Goal: Task Accomplishment & Management: Use online tool/utility

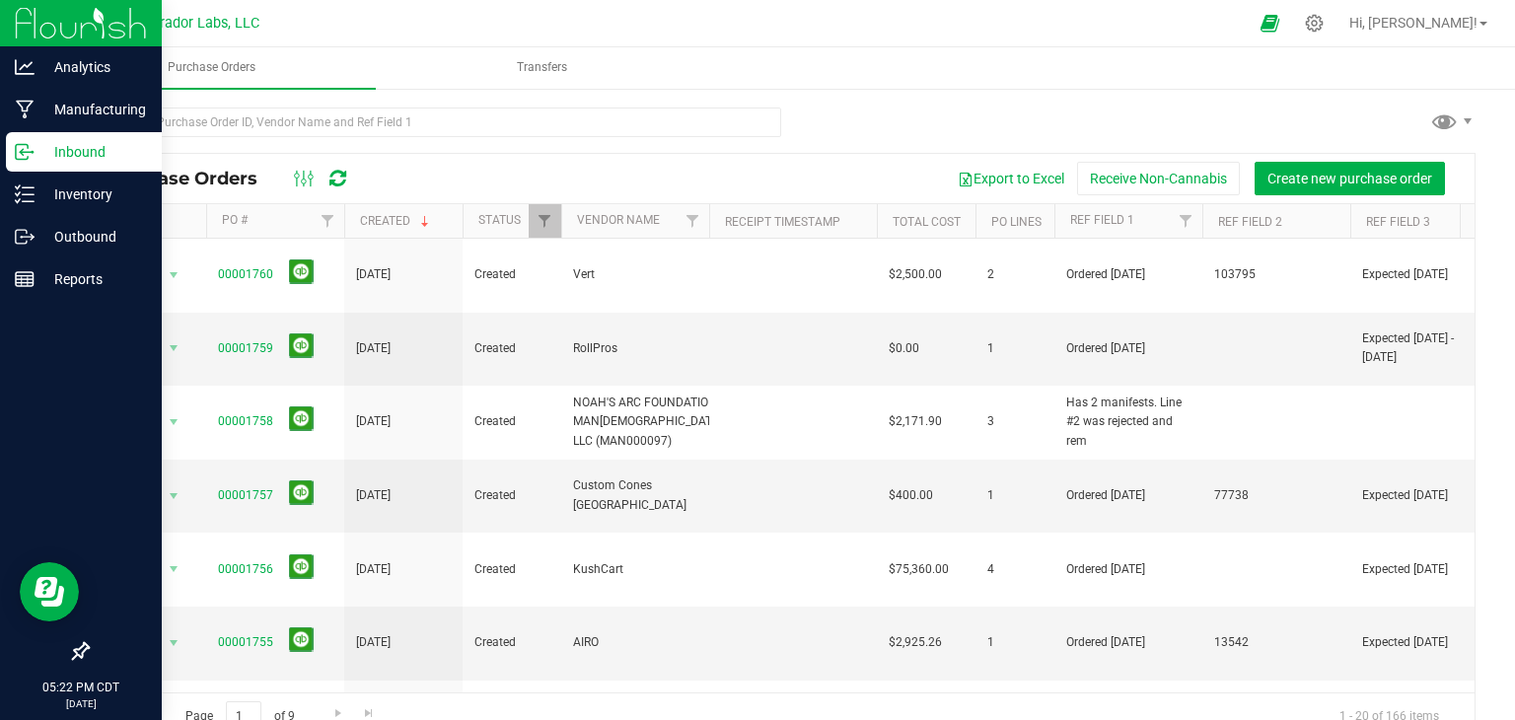
click at [64, 171] on div "Inbound" at bounding box center [84, 151] width 156 height 39
click at [86, 187] on p "Inventory" at bounding box center [94, 195] width 118 height 24
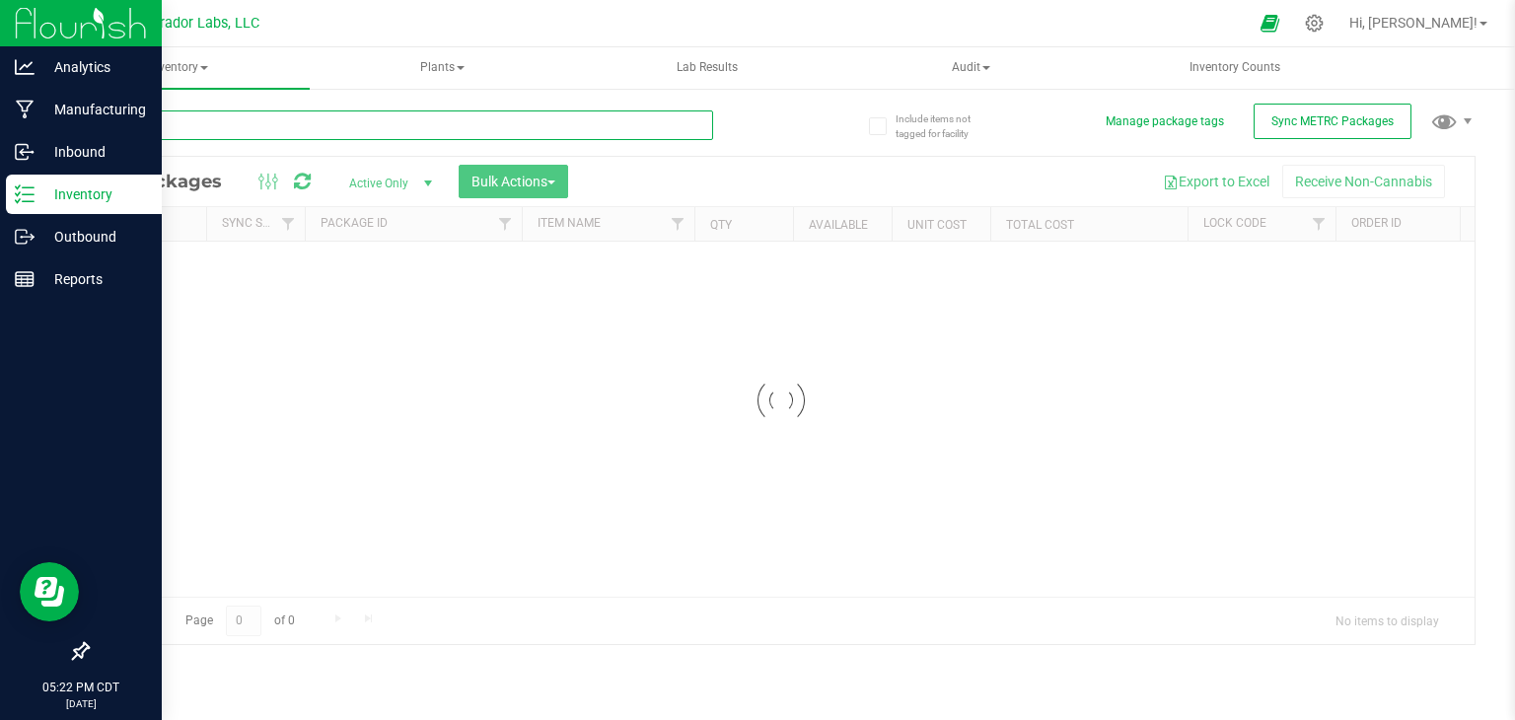
click at [395, 129] on input "text" at bounding box center [400, 125] width 626 height 30
paste input "M00002338963: SafeBet - Diamonds - Rolls - .5g 15pk - Final Packaging - VirgOG"
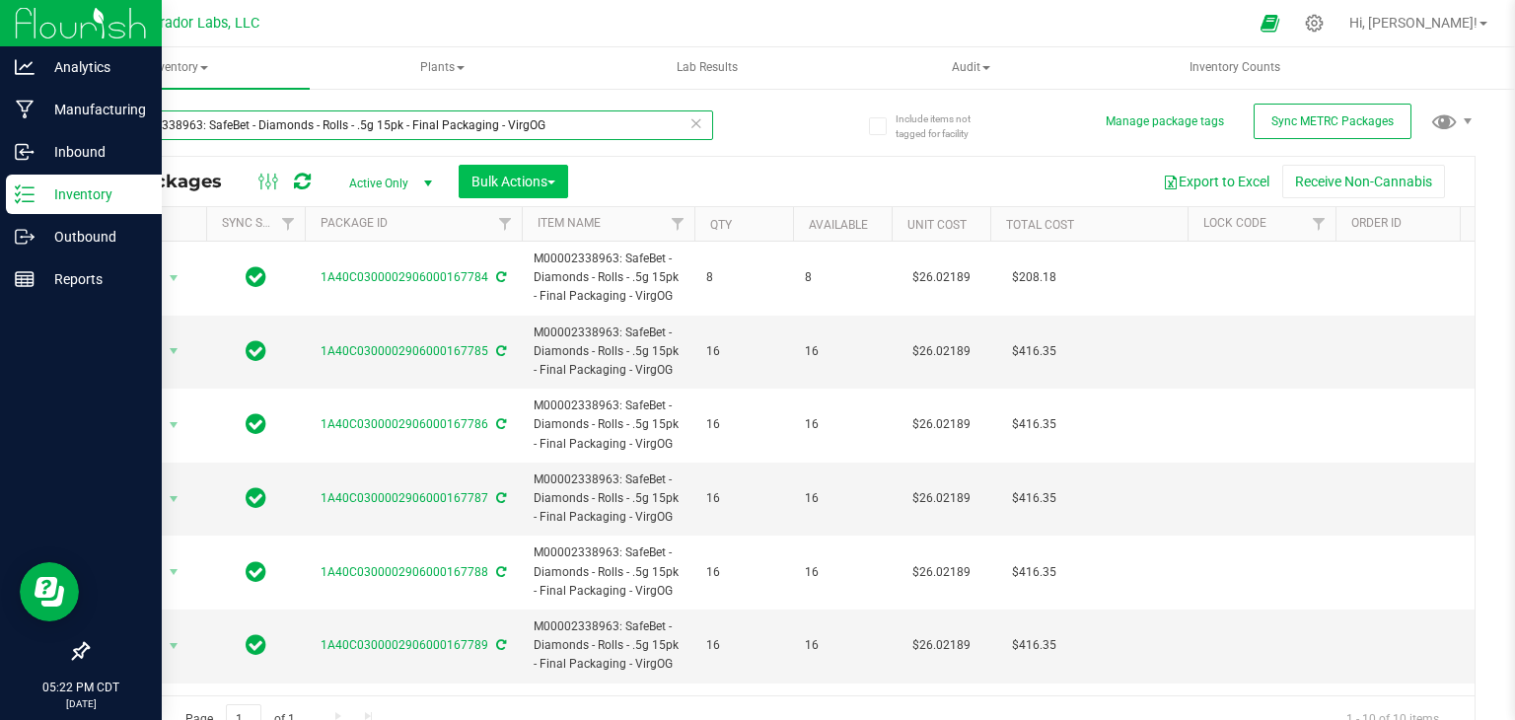
type input "M00002338963: SafeBet - Diamonds - Rolls - .5g 15pk - Final Packaging - VirgOG"
click at [564, 178] on button "Bulk Actions" at bounding box center [514, 182] width 110 height 34
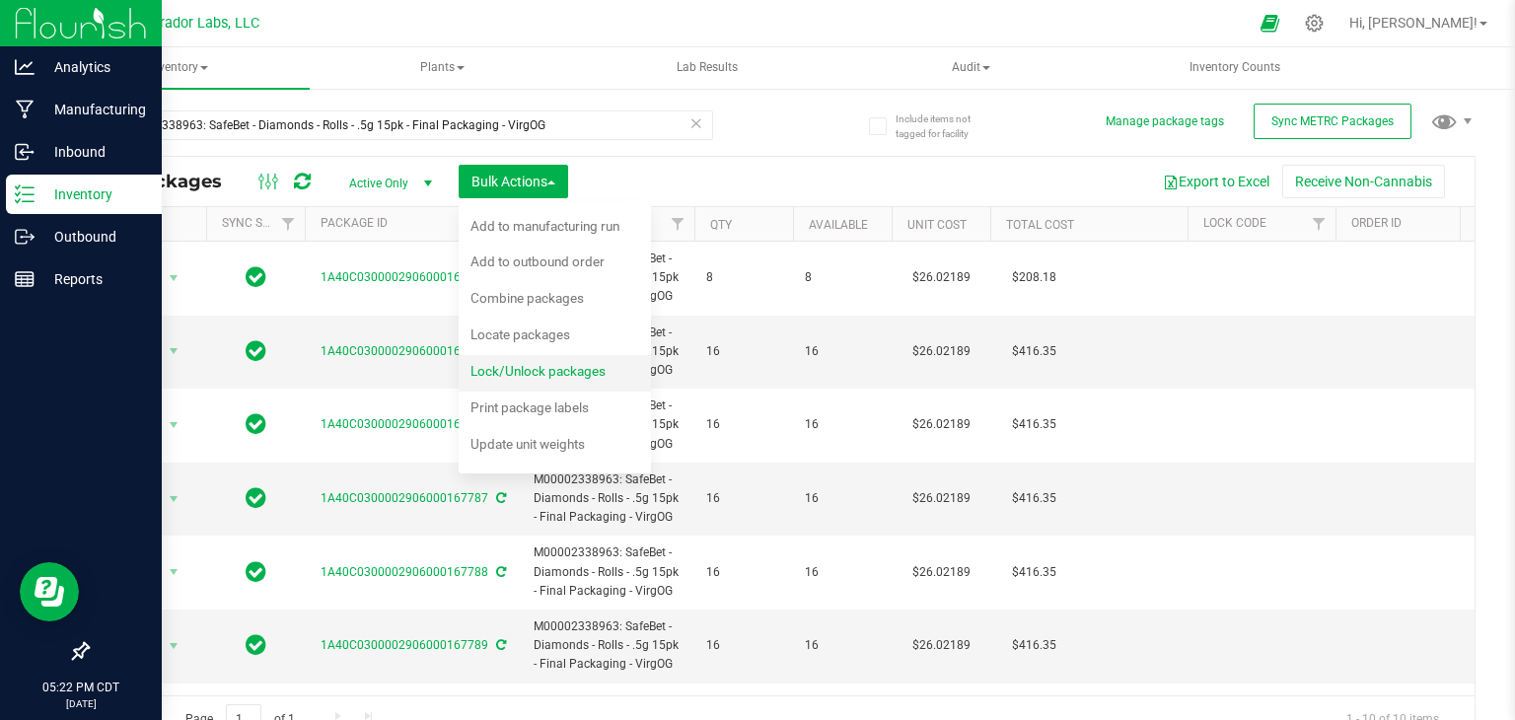
click at [544, 373] on span "Lock/Unlock packages" at bounding box center [538, 371] width 135 height 16
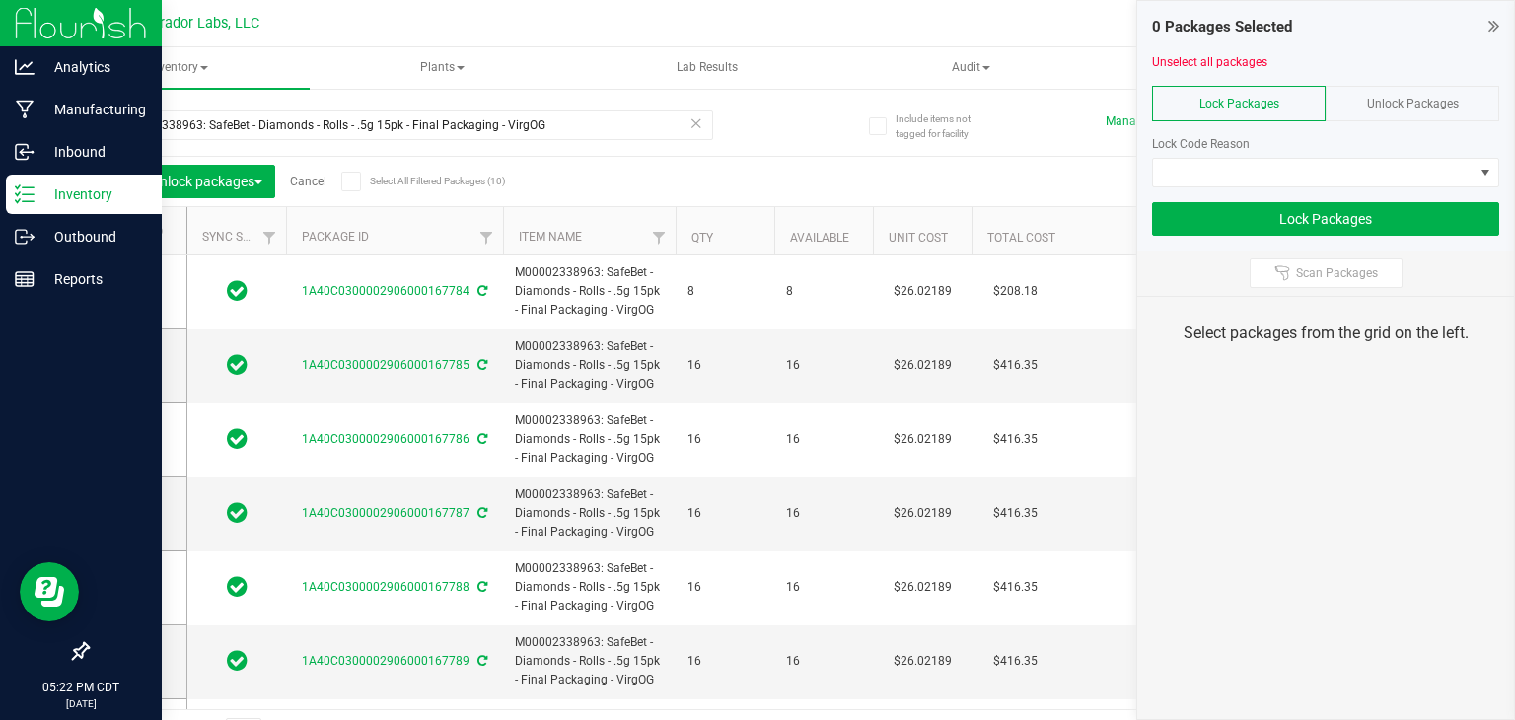
click at [354, 172] on span at bounding box center [351, 182] width 20 height 20
click at [0, 0] on input "Select All Filtered Packages (10)" at bounding box center [0, 0] width 0 height 0
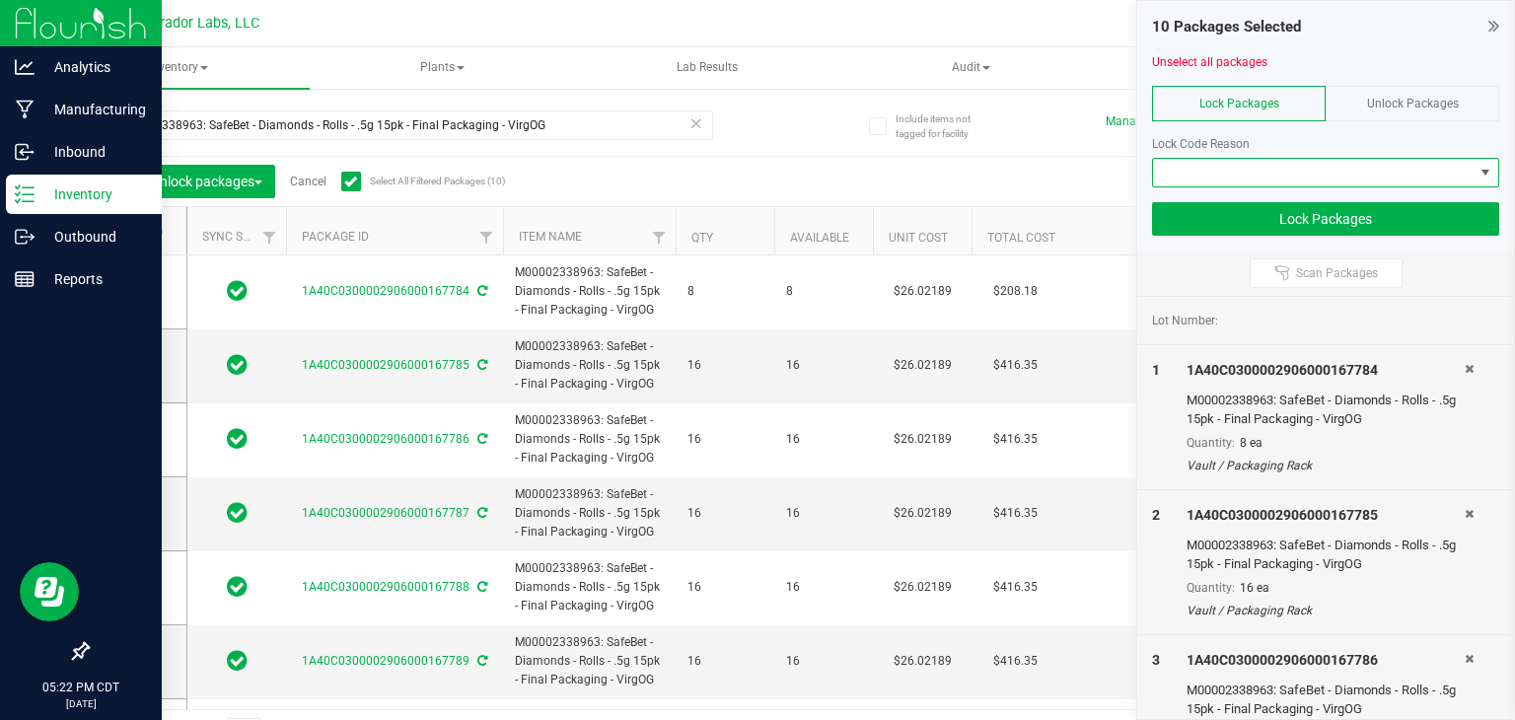
click at [1232, 182] on span at bounding box center [1313, 173] width 321 height 28
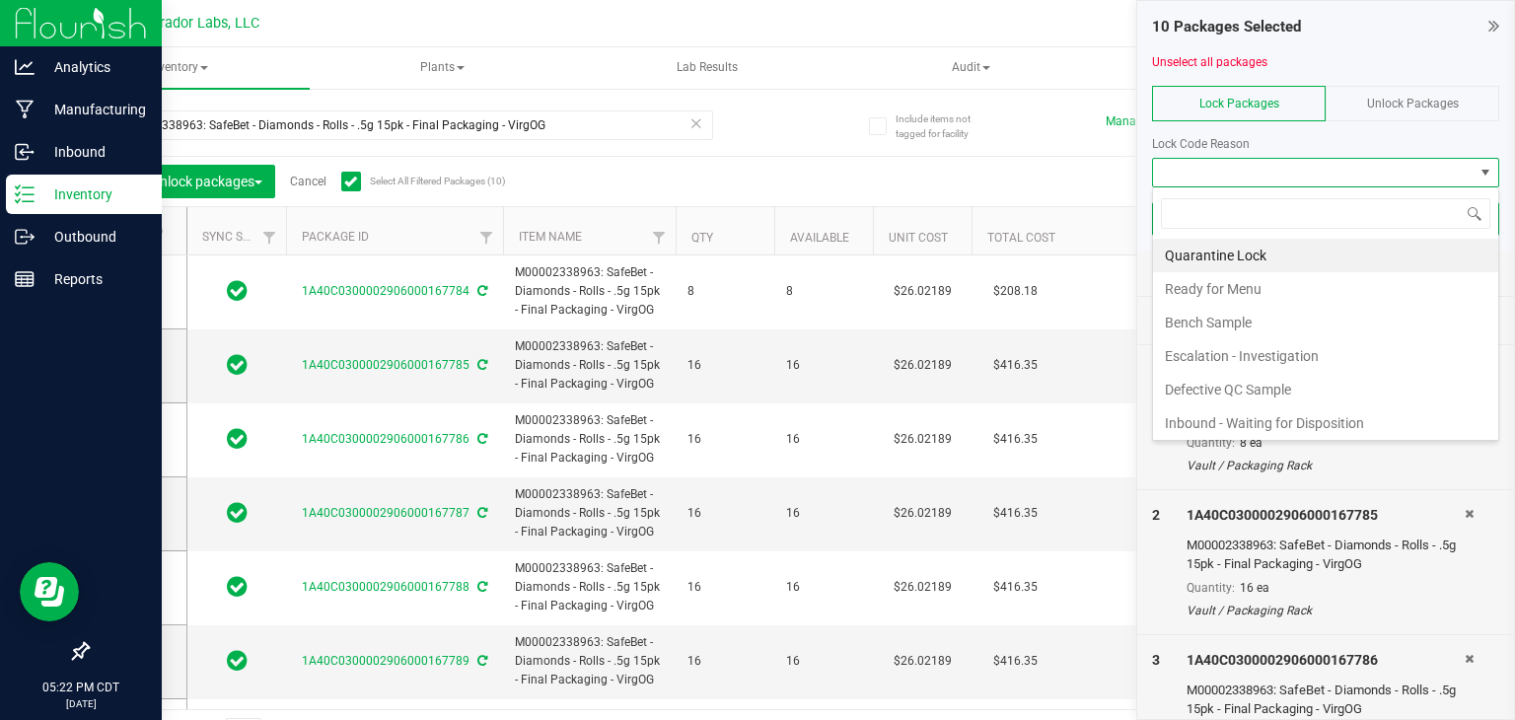
scroll to position [29, 347]
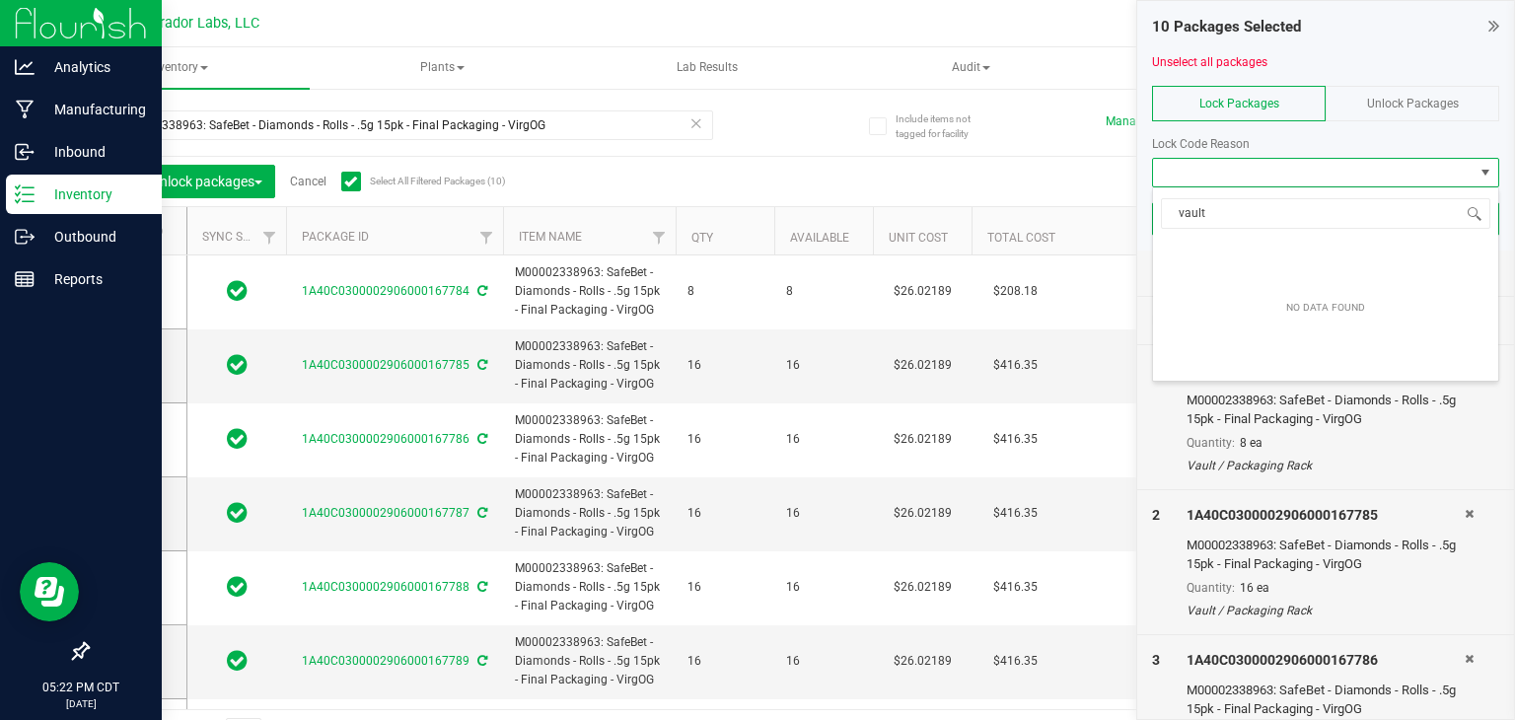
type input "vault"
click at [1266, 141] on div "Lock Code Reason" at bounding box center [1325, 144] width 347 height 18
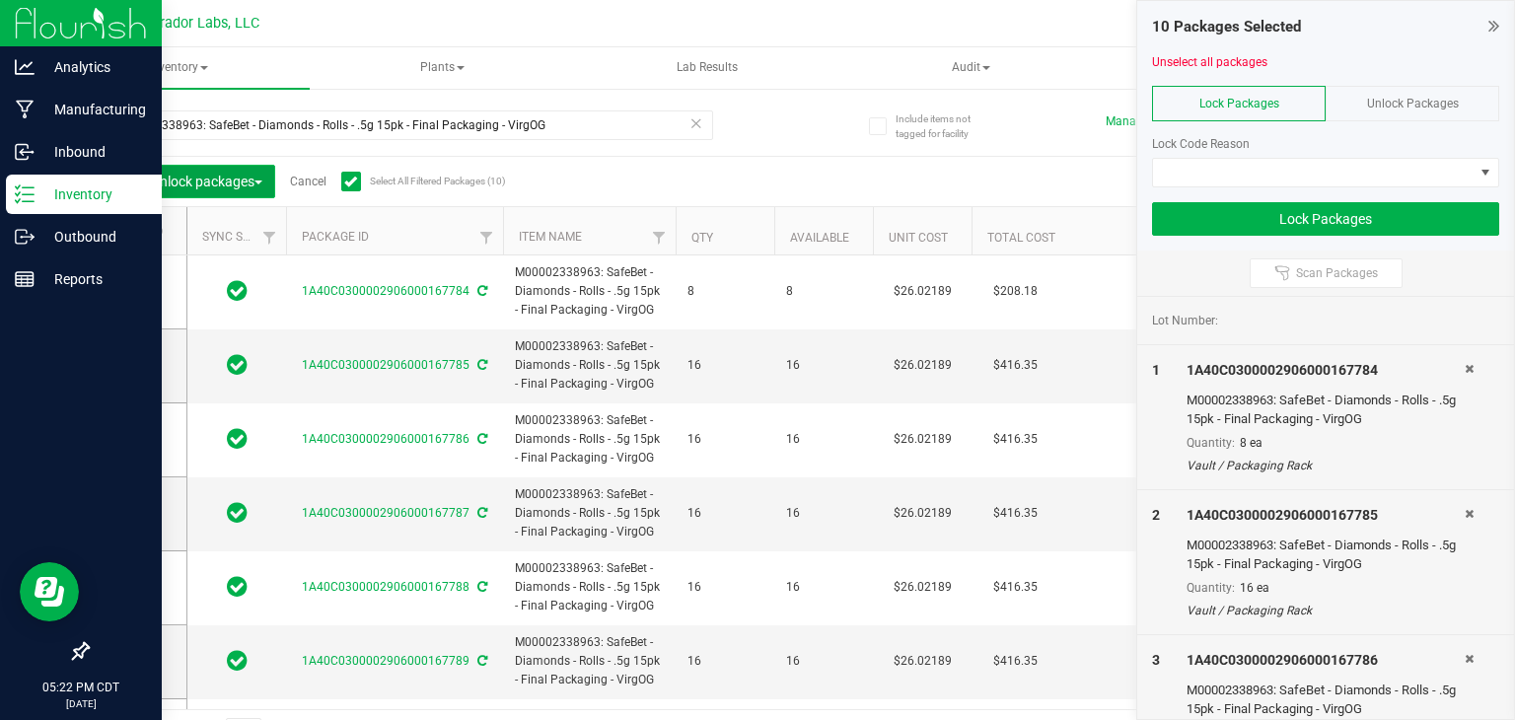
click at [262, 181] on span "button" at bounding box center [259, 183] width 8 height 4
click at [210, 341] on span "Locate packages" at bounding box center [165, 335] width 100 height 16
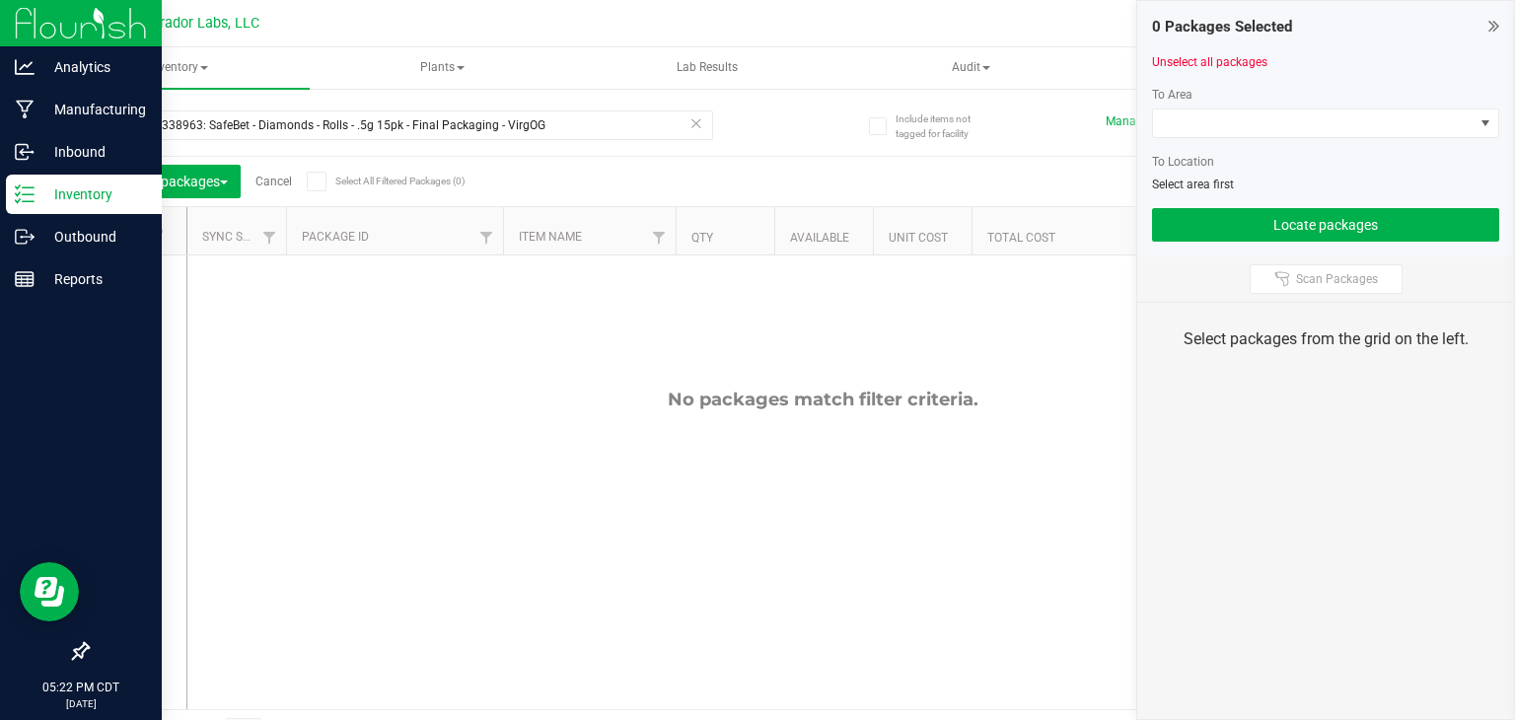
click at [125, 231] on icon at bounding box center [128, 231] width 13 height 0
click at [0, 0] on input "checkbox" at bounding box center [0, 0] width 0 height 0
click at [547, 339] on div "No packages match filter criteria." at bounding box center [823, 549] width 1272 height 587
click at [265, 179] on link "Cancel" at bounding box center [274, 182] width 37 height 14
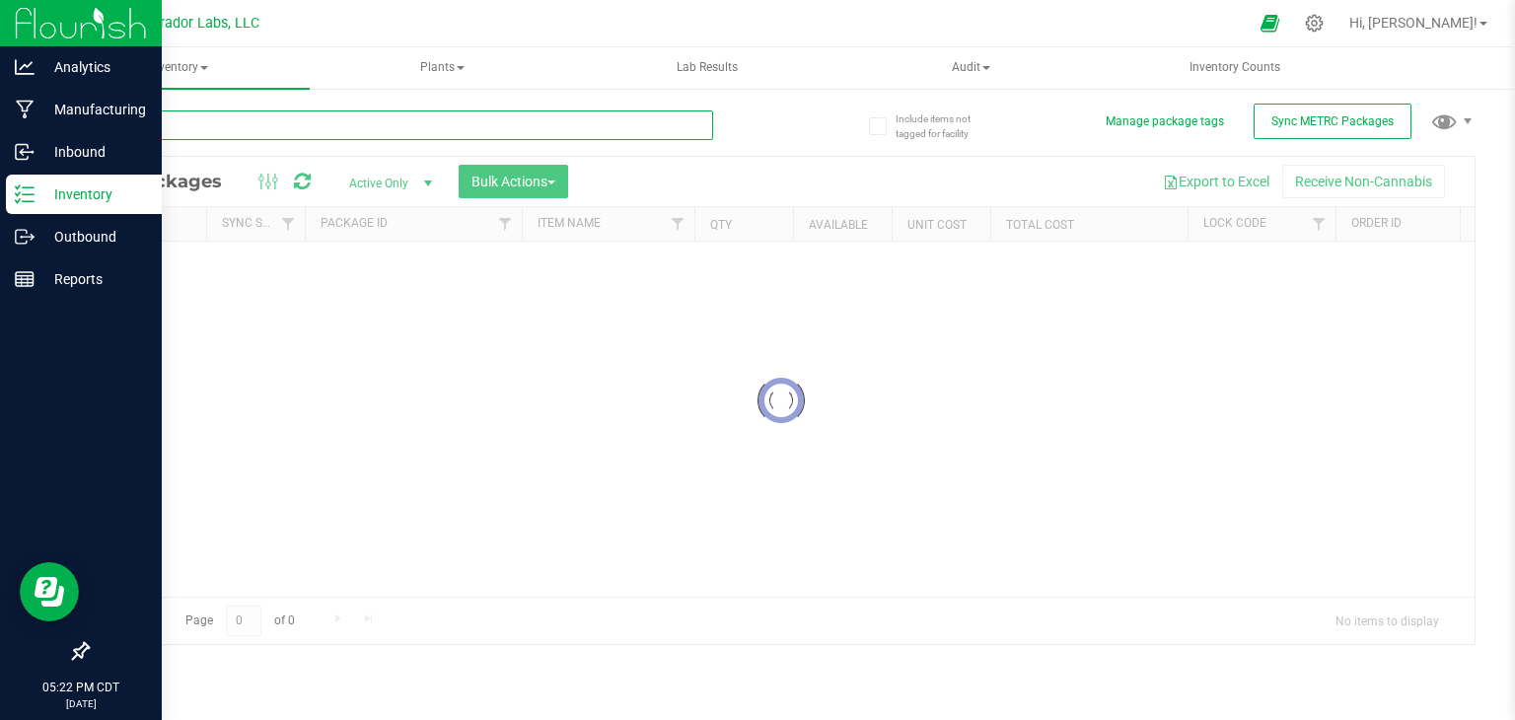
click at [313, 126] on input "text" at bounding box center [400, 125] width 626 height 30
paste input "M00002338963: SafeBet - Diamonds - Rolls - .5g 15pk - Final Packaging - VirgOG"
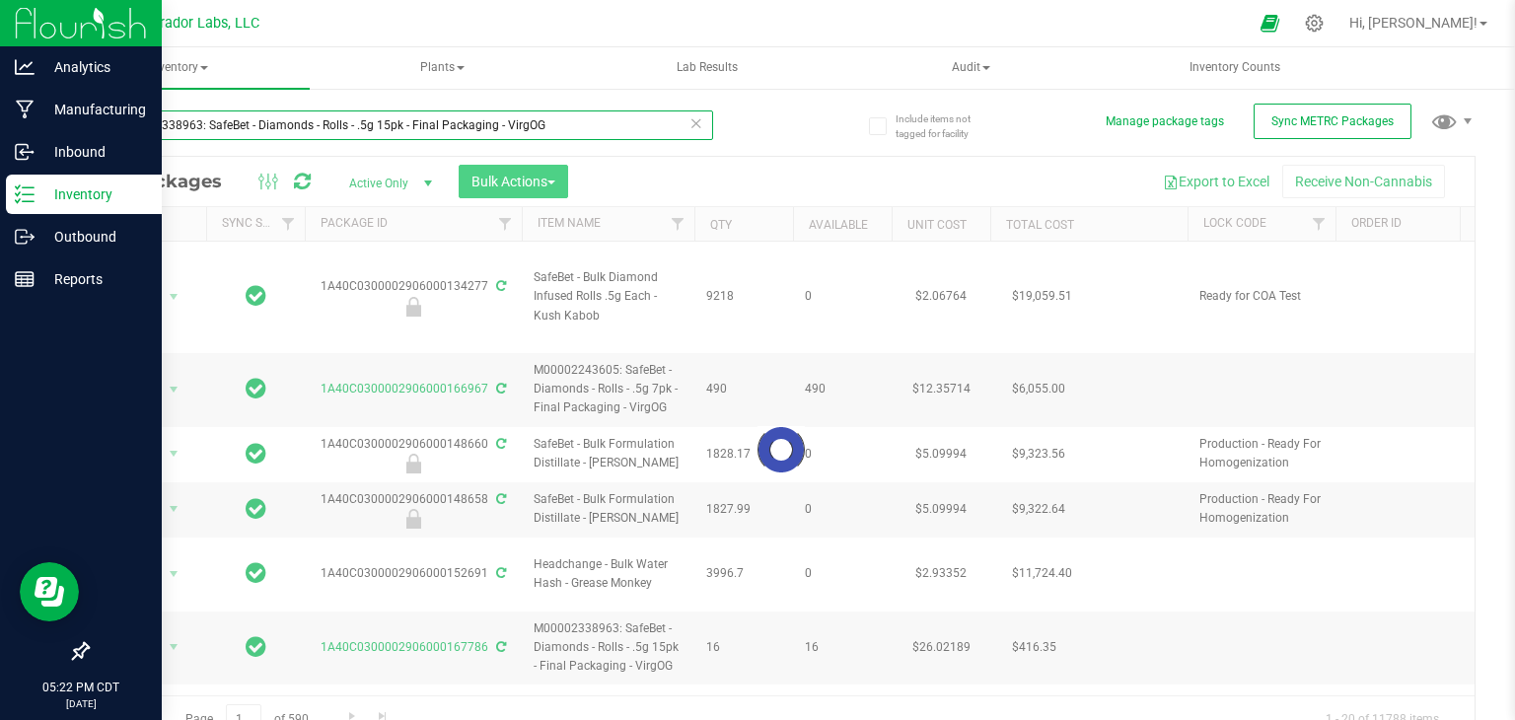
type input "M00002338963: SafeBet - Diamonds - Rolls - .5g 15pk - Final Packaging - VirgOG"
click at [559, 183] on div at bounding box center [781, 450] width 1387 height 586
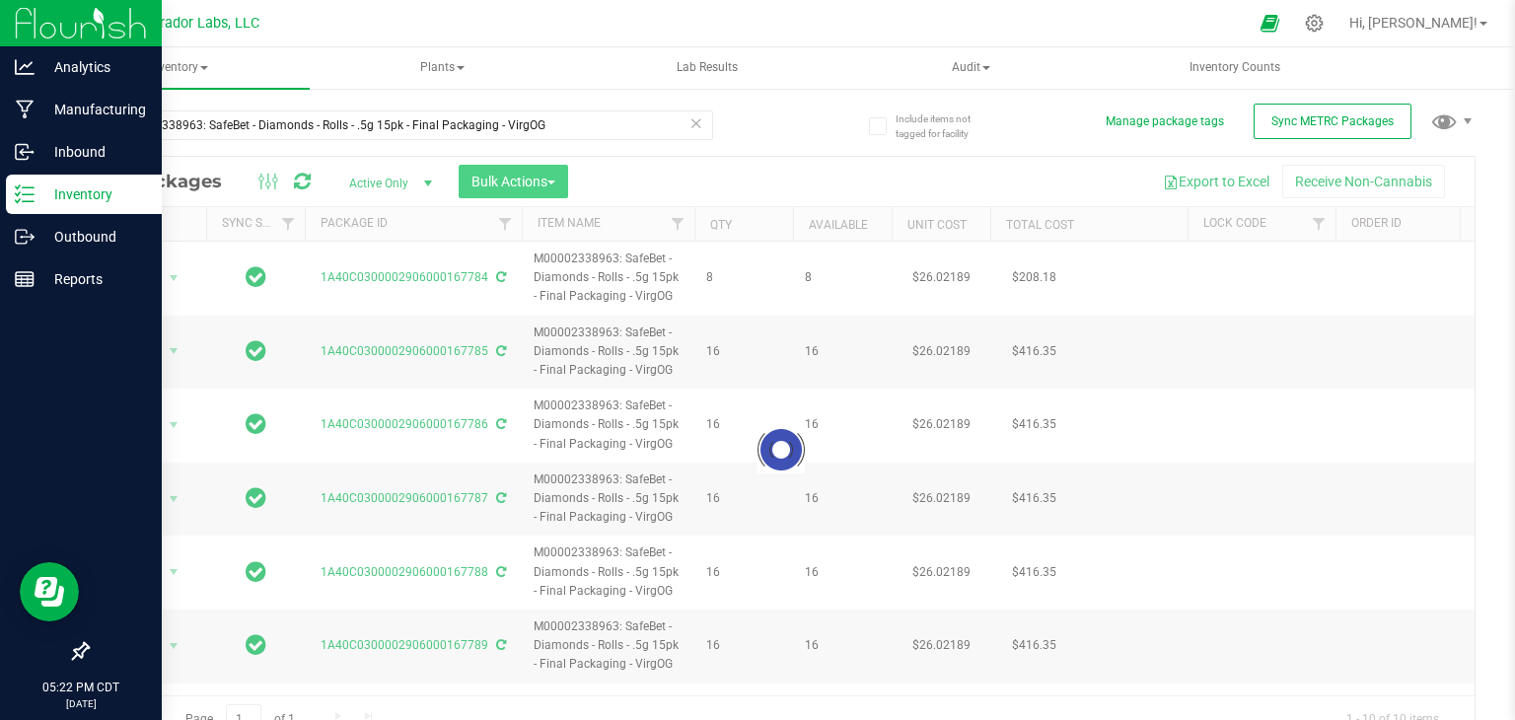
click at [559, 183] on div at bounding box center [781, 450] width 1387 height 586
click at [559, 183] on button "Bulk Actions" at bounding box center [514, 182] width 110 height 34
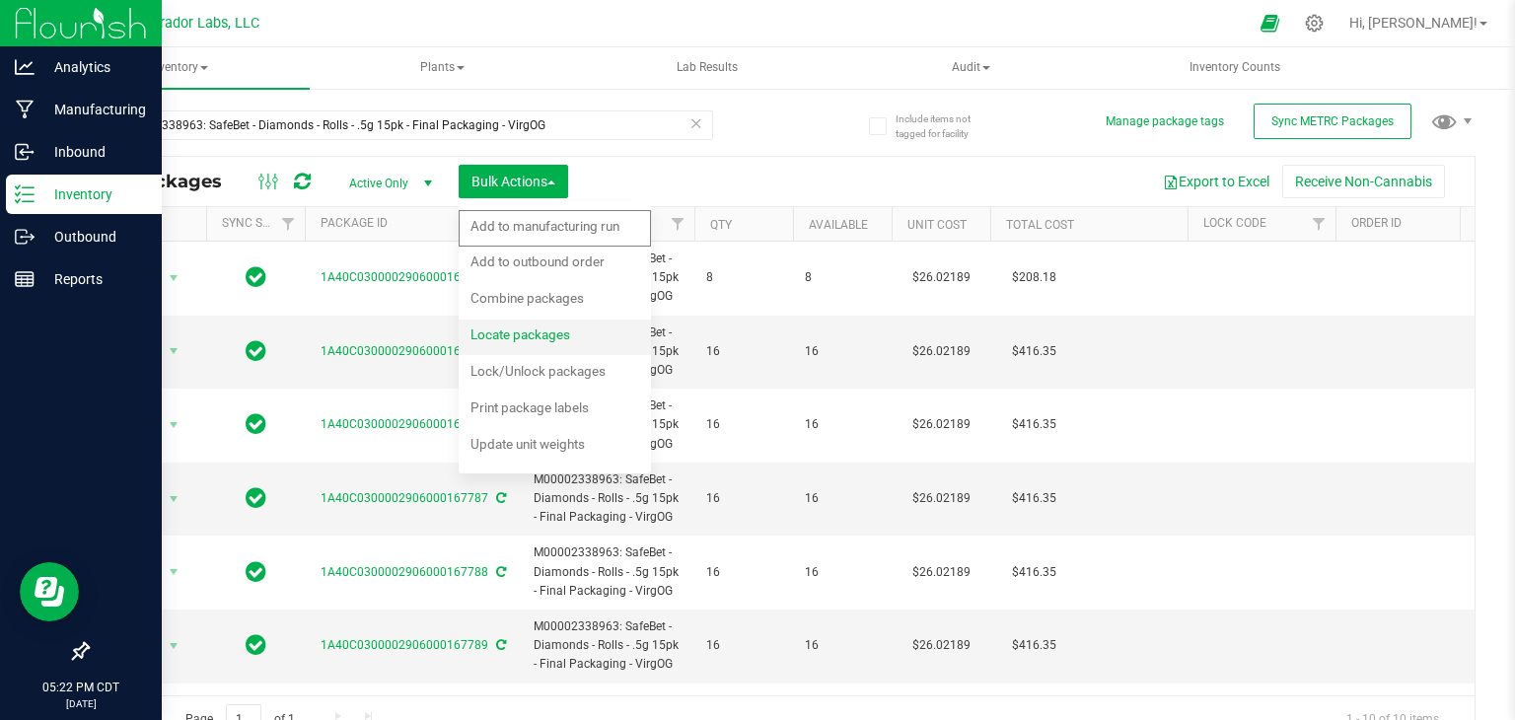
click at [572, 336] on div "Locate packages" at bounding box center [534, 338] width 126 height 32
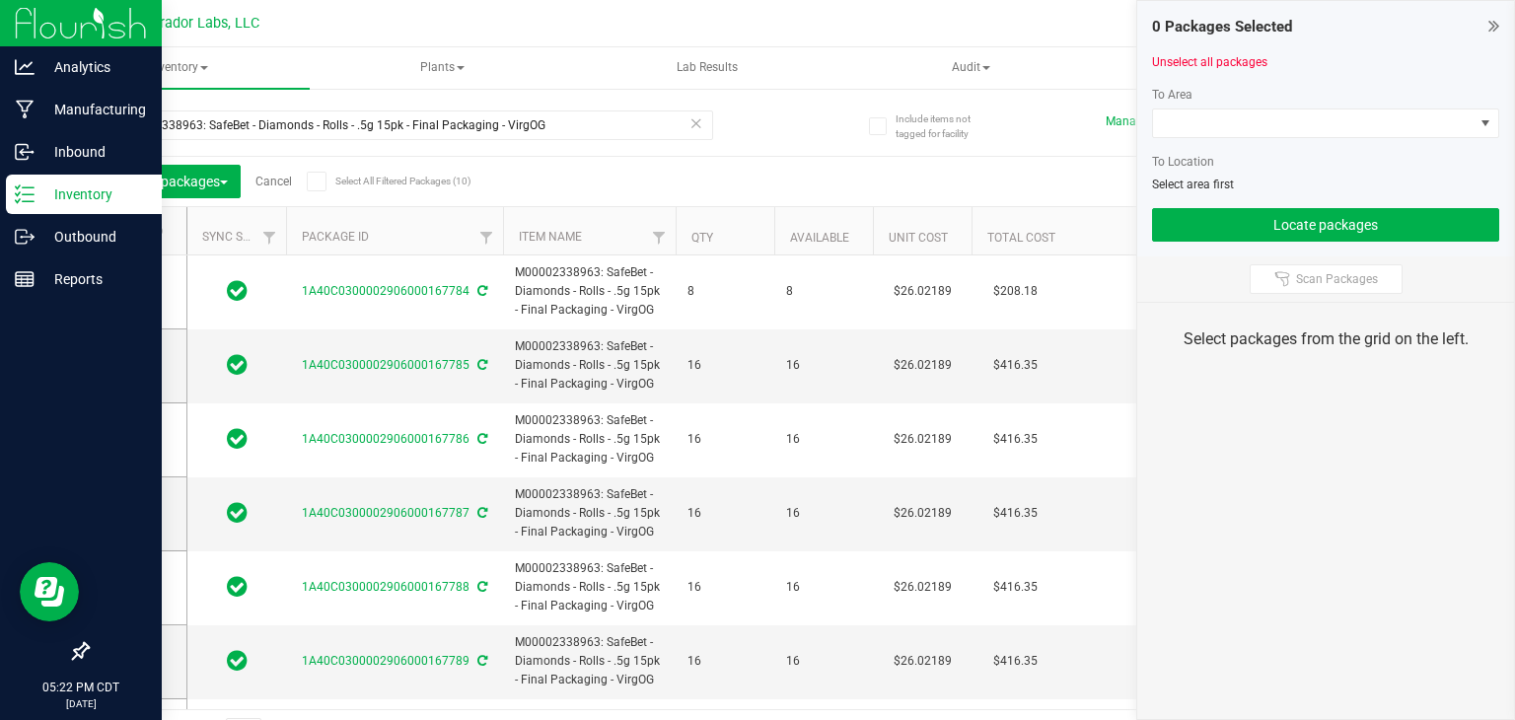
click at [321, 182] on icon at bounding box center [316, 182] width 13 height 0
click at [0, 0] on input "Select All Filtered Packages (10)" at bounding box center [0, 0] width 0 height 0
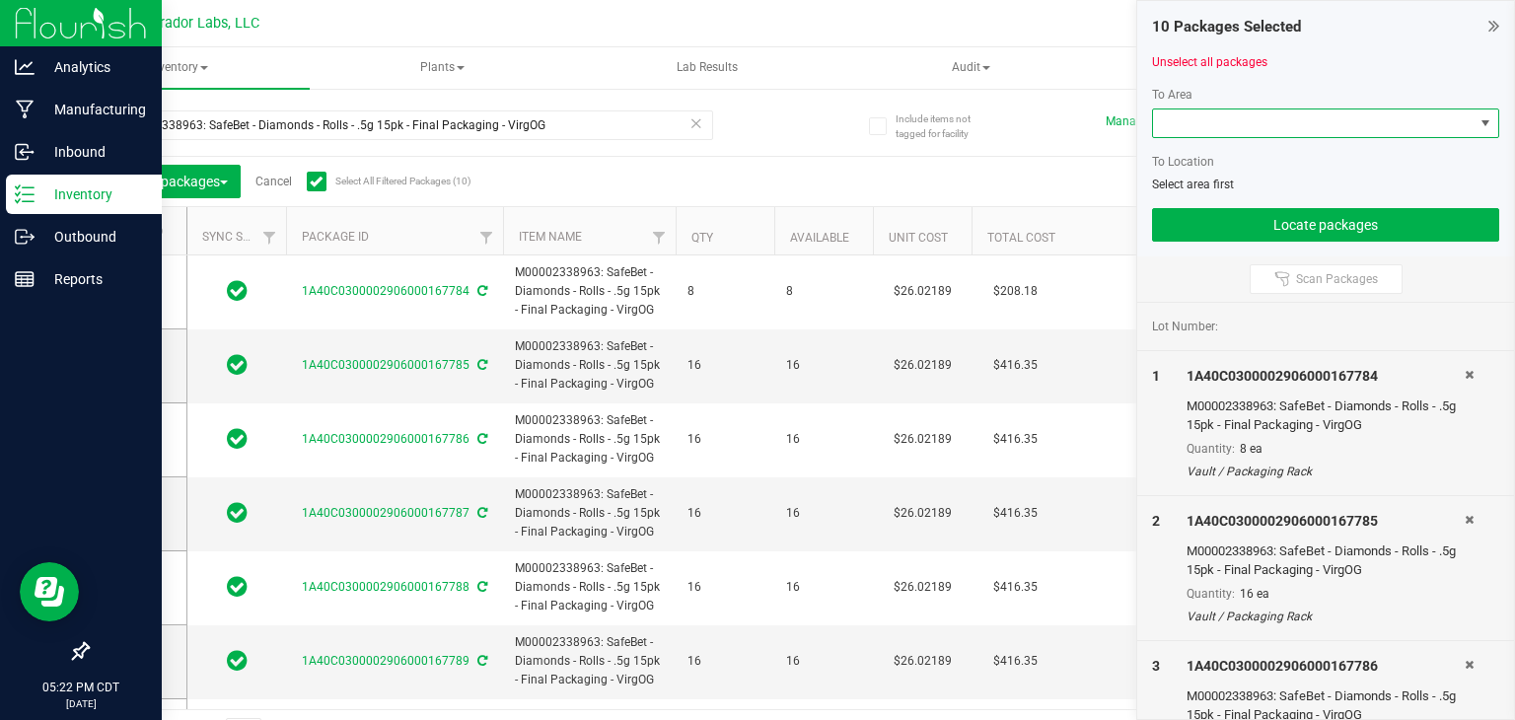
click at [1283, 119] on span at bounding box center [1313, 124] width 321 height 28
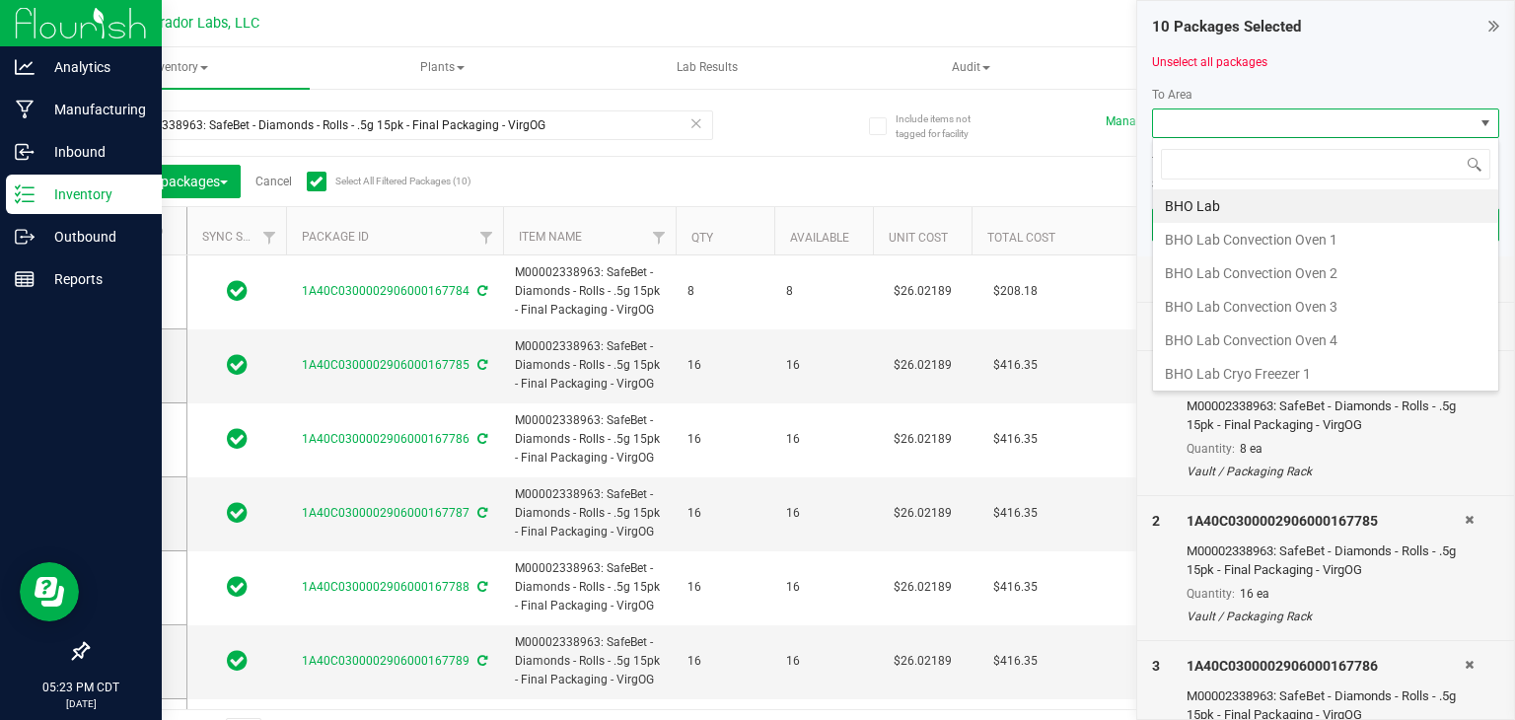
scroll to position [29, 347]
type input "vault"
click at [1223, 360] on li "Vault" at bounding box center [1325, 374] width 345 height 34
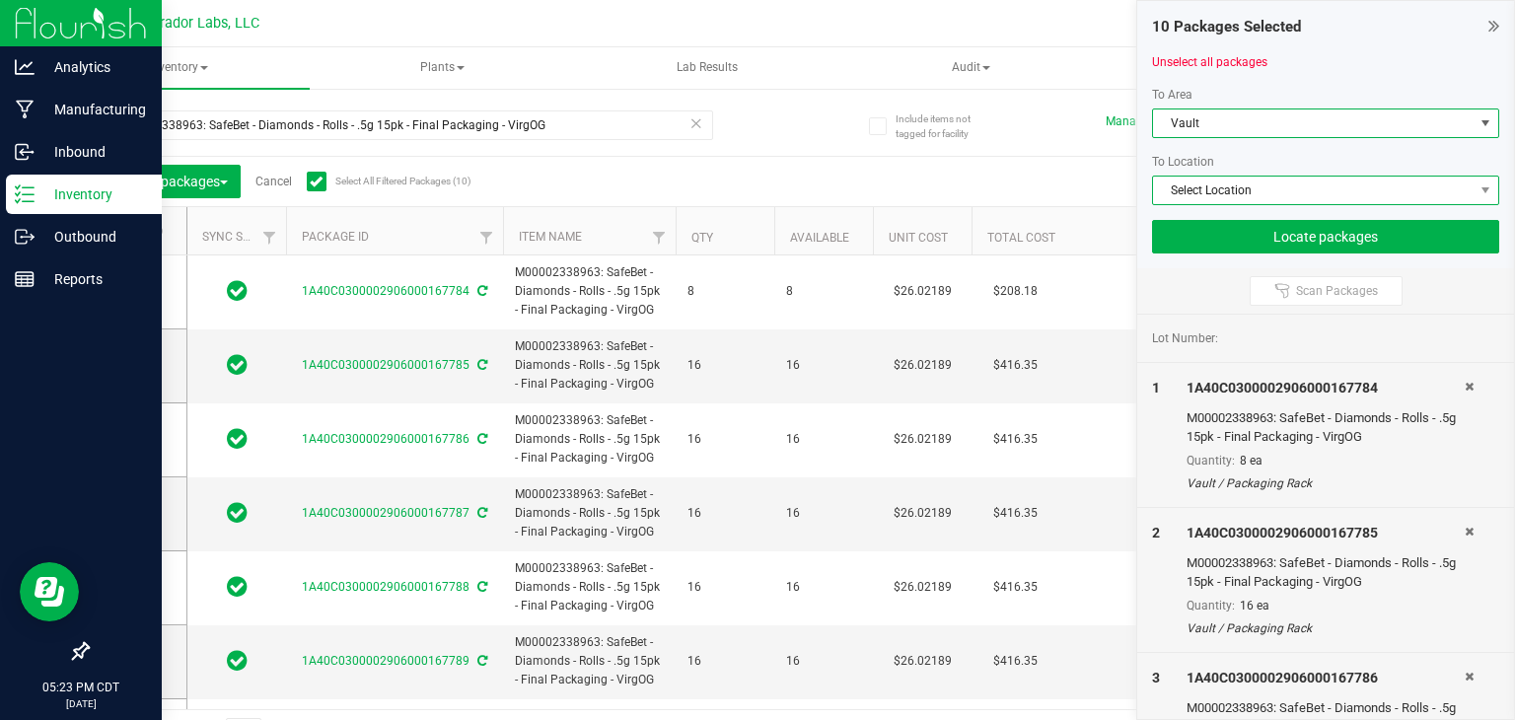
click at [1283, 187] on span "Select Location" at bounding box center [1313, 191] width 321 height 28
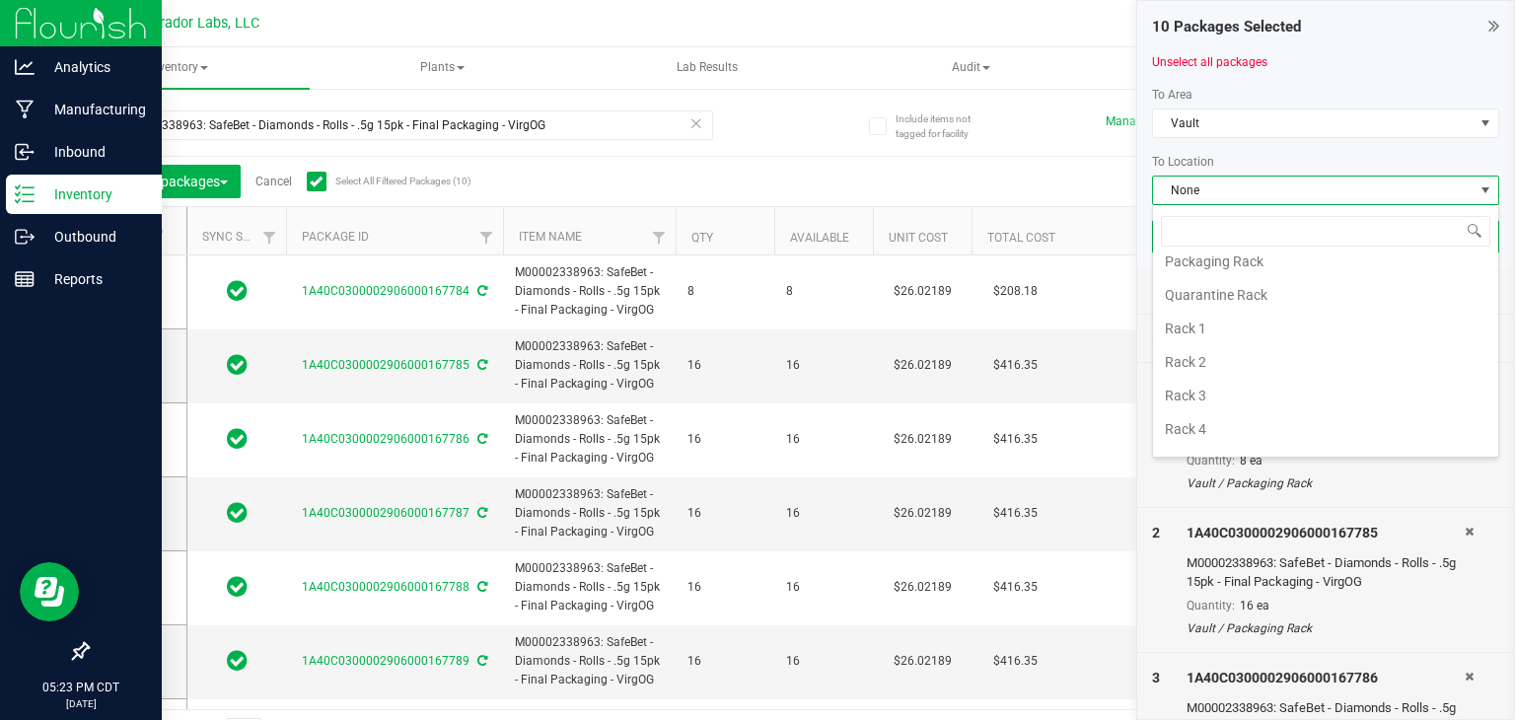
scroll to position [560, 0]
click at [1243, 367] on li "Rack 4" at bounding box center [1325, 384] width 345 height 34
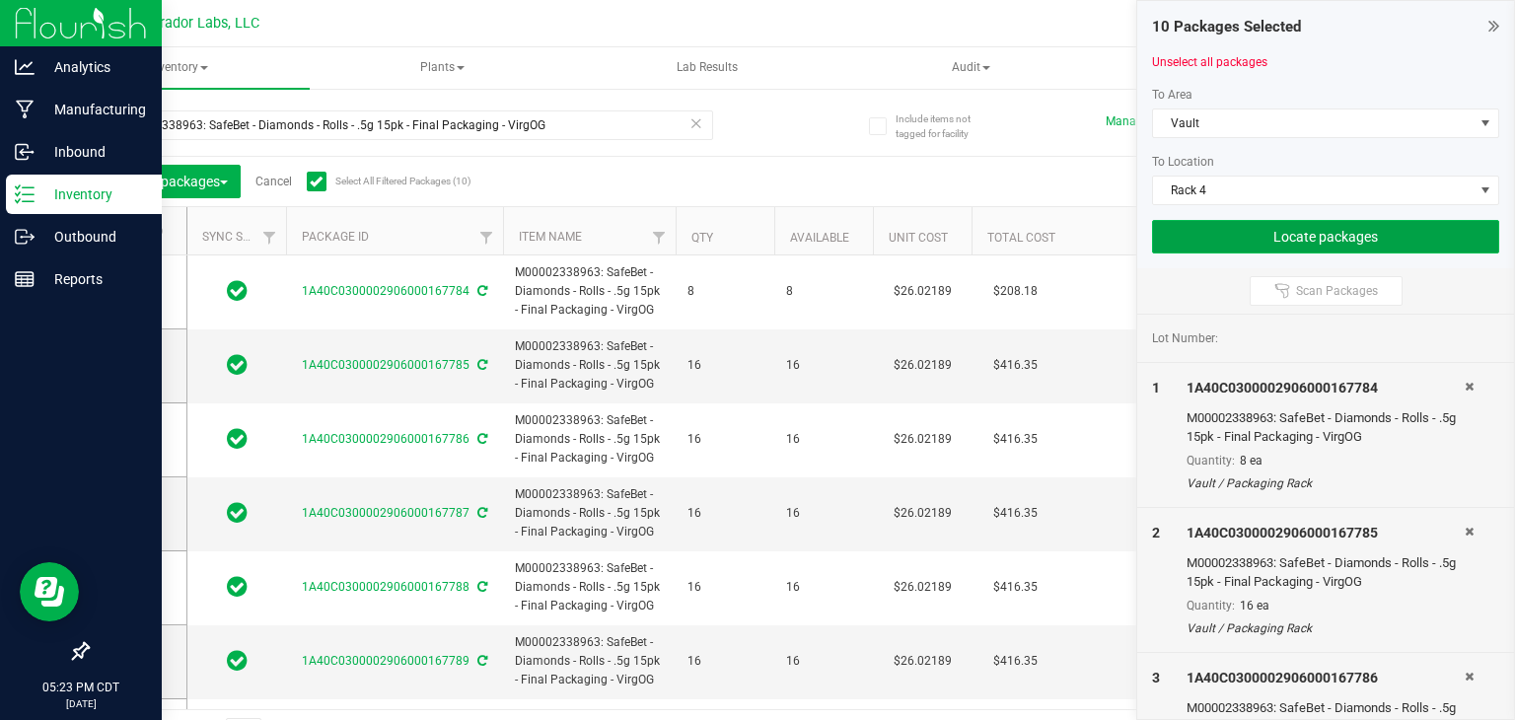
click at [1306, 220] on button "Locate packages" at bounding box center [1325, 237] width 347 height 34
